Goal: Task Accomplishment & Management: Complete application form

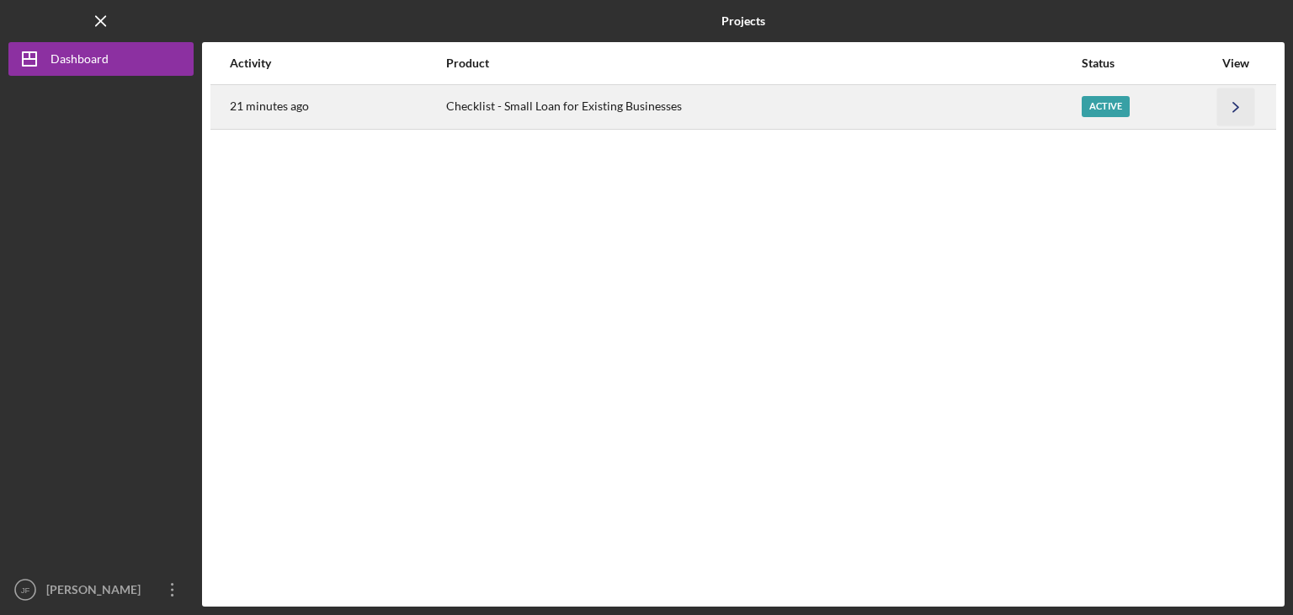
click at [1248, 103] on icon "Icon/Navigate" at bounding box center [1236, 107] width 38 height 38
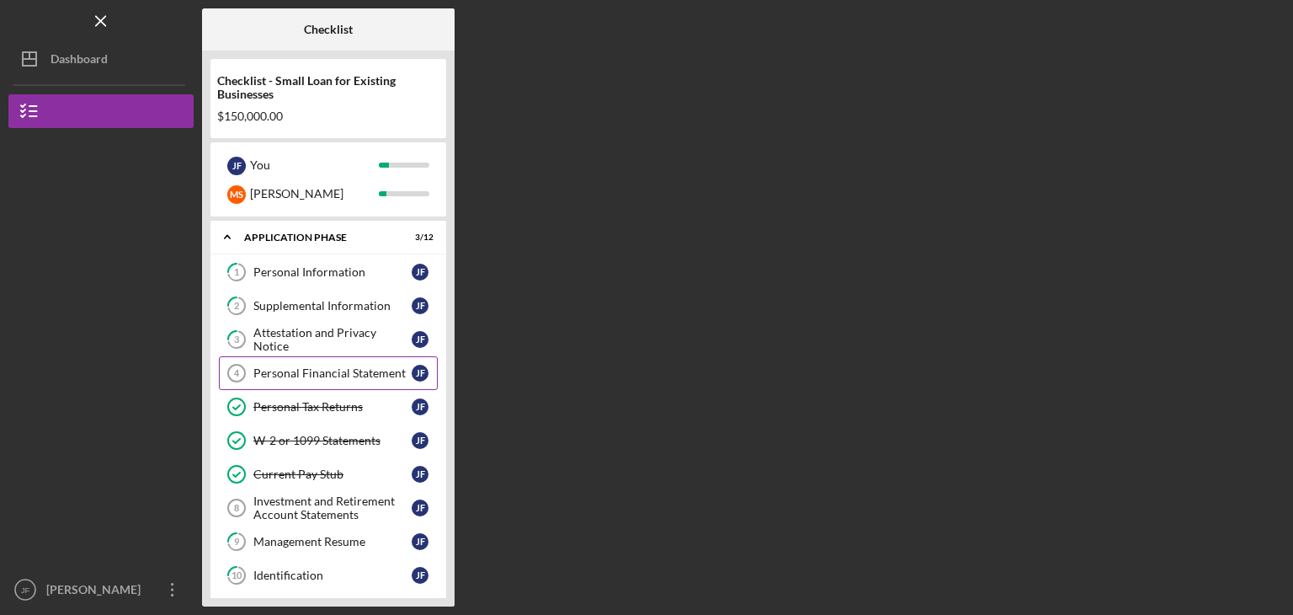
click at [340, 369] on div "Personal Financial Statement" at bounding box center [332, 372] width 158 height 13
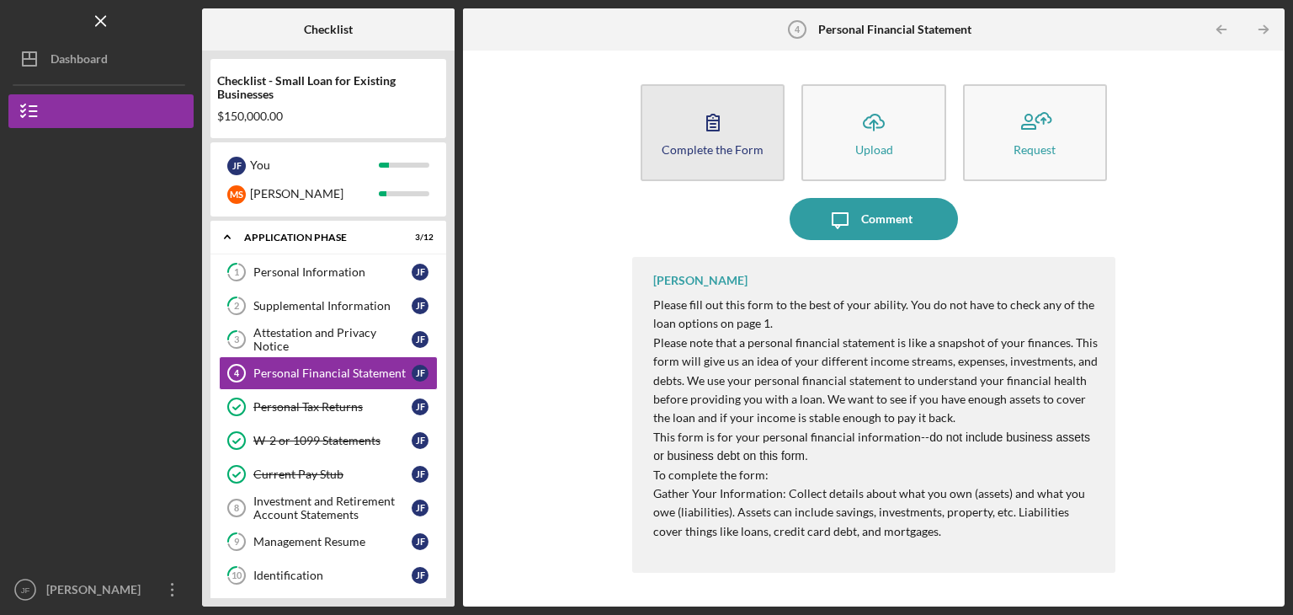
click at [714, 136] on icon "button" at bounding box center [713, 122] width 42 height 42
